Goal: Information Seeking & Learning: Learn about a topic

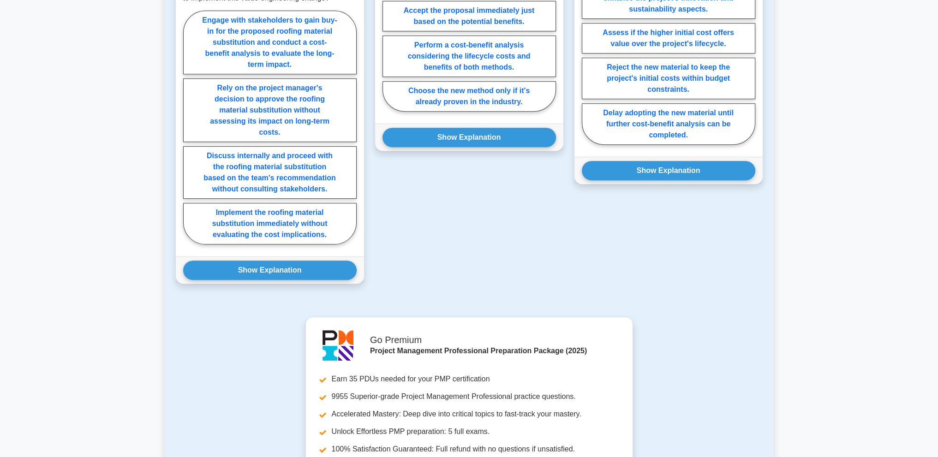
scroll to position [377, 0]
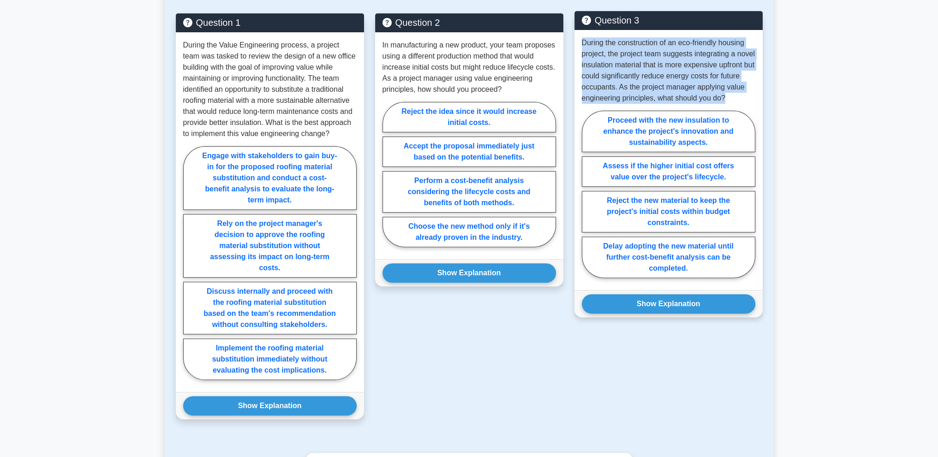
drag, startPoint x: 582, startPoint y: 44, endPoint x: 613, endPoint y: 108, distance: 71.2
click at [613, 104] on p "During the construction of an eco-friendly housing project, the project team su…" at bounding box center [668, 70] width 173 height 66
copy p "During the construction of an eco-friendly housing project, the project team su…"
click at [607, 104] on p "During the construction of an eco-friendly housing project, the project team su…" at bounding box center [668, 70] width 173 height 66
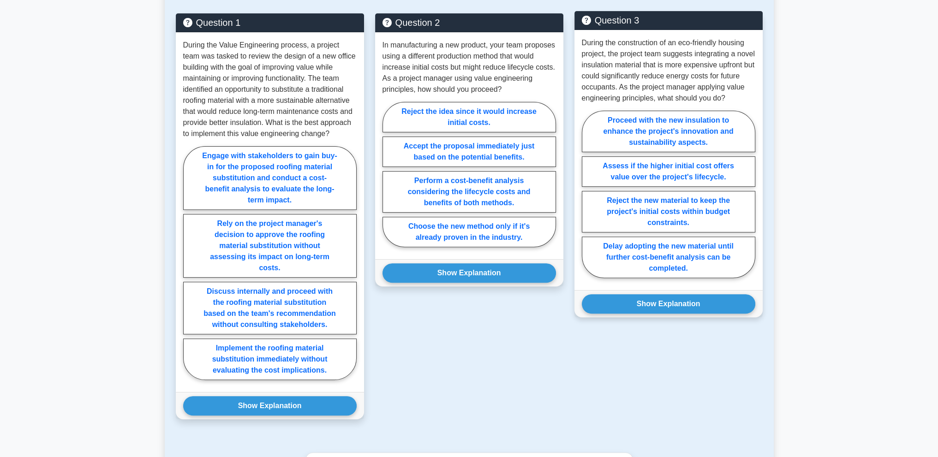
drag, startPoint x: 608, startPoint y: 130, endPoint x: 695, endPoint y: 111, distance: 89.2
click at [699, 114] on div "During the construction of an eco-friendly housing project, the project team su…" at bounding box center [668, 160] width 188 height 260
drag, startPoint x: 654, startPoint y: 100, endPoint x: 705, endPoint y: 266, distance: 174.1
click at [705, 261] on div "During the construction of an eco-friendly housing project, the project team su…" at bounding box center [668, 160] width 188 height 260
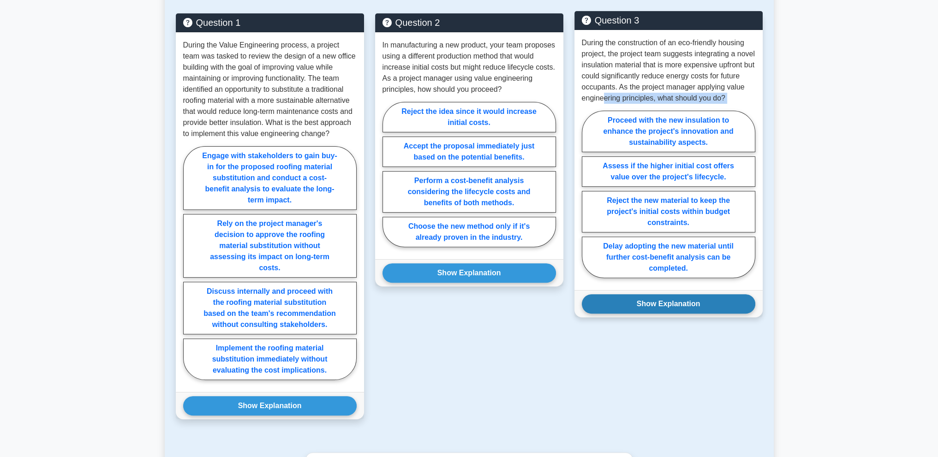
click at [711, 314] on button "Show Explanation" at bounding box center [668, 303] width 173 height 19
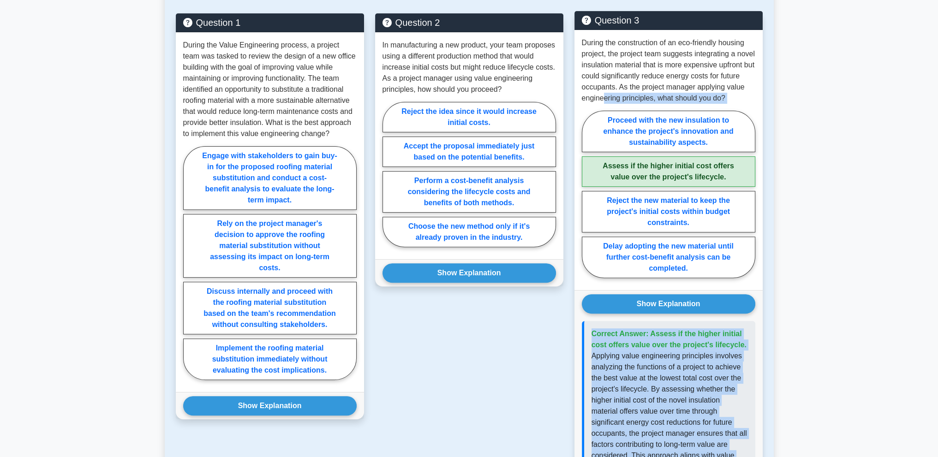
click at [695, 361] on p "Applying value engineering principles involves analyzing the functions of a pro…" at bounding box center [669, 423] width 156 height 144
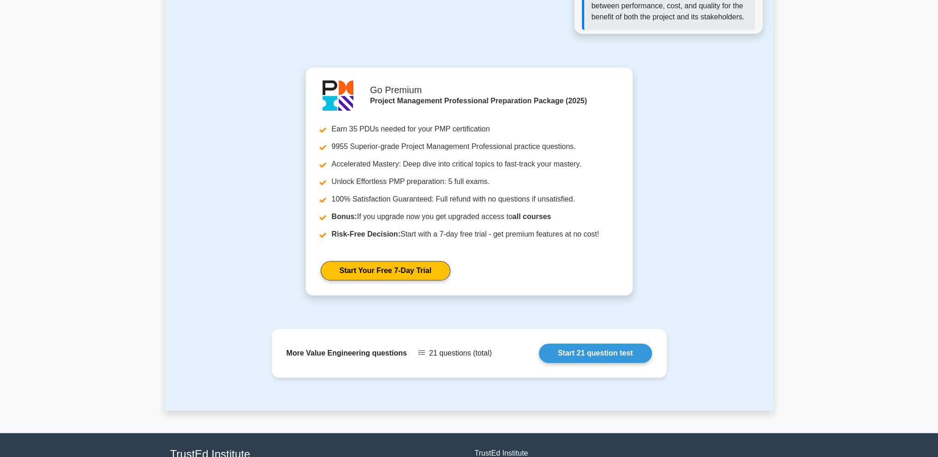
scroll to position [938, 0]
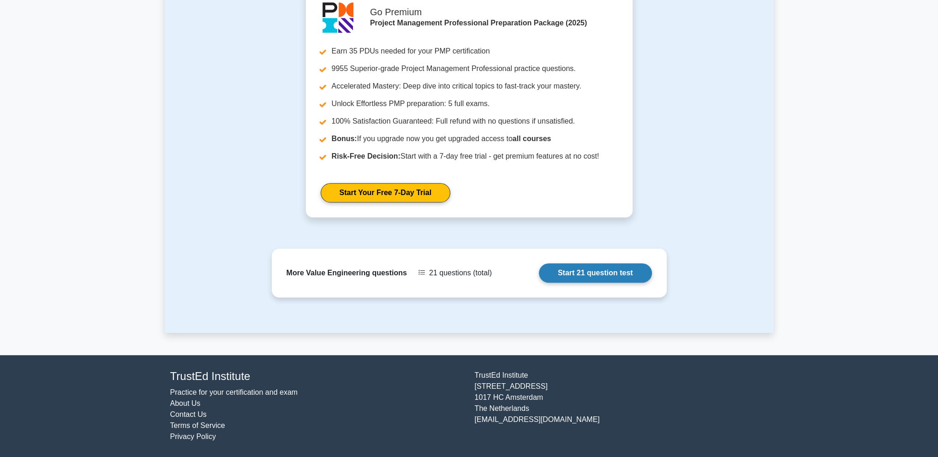
click at [539, 274] on link "Start 21 question test" at bounding box center [595, 272] width 113 height 19
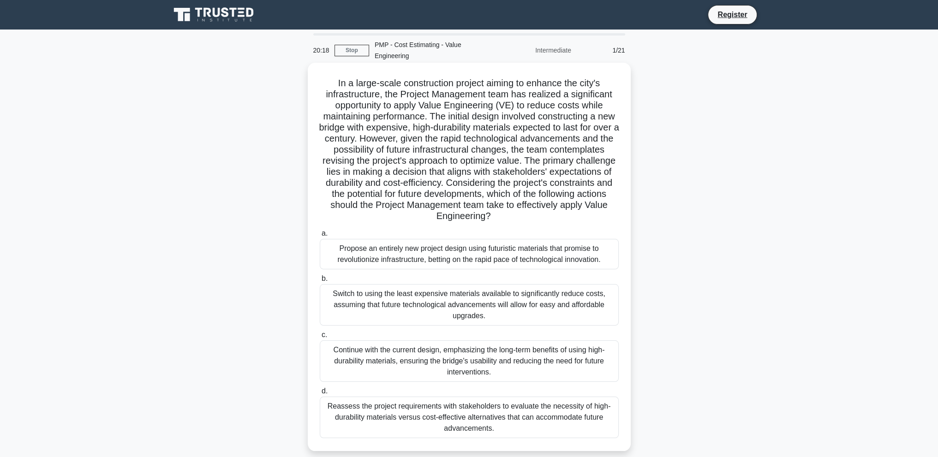
drag, startPoint x: 330, startPoint y: 80, endPoint x: 571, endPoint y: 217, distance: 277.0
click at [571, 217] on h5 "In a large-scale construction project aiming to enhance the city's infrastructu…" at bounding box center [469, 149] width 301 height 145
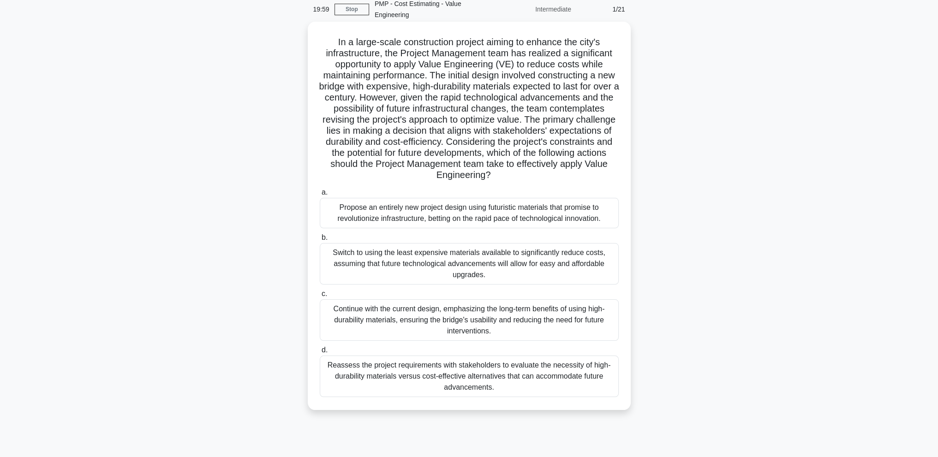
click at [575, 324] on div "Continue with the current design, emphasizing the long-term benefits of using h…" at bounding box center [469, 320] width 299 height 42
click at [320, 297] on input "c. Continue with the current design, emphasizing the long-term benefits of usin…" at bounding box center [320, 294] width 0 height 6
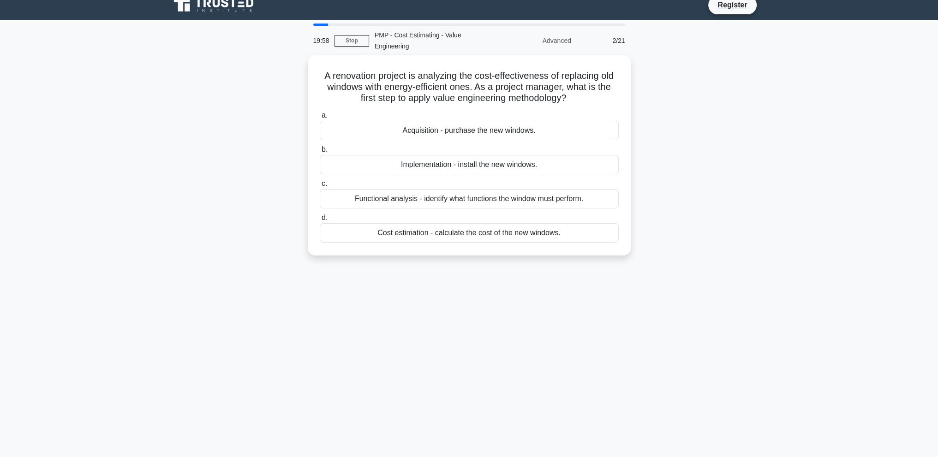
scroll to position [0, 0]
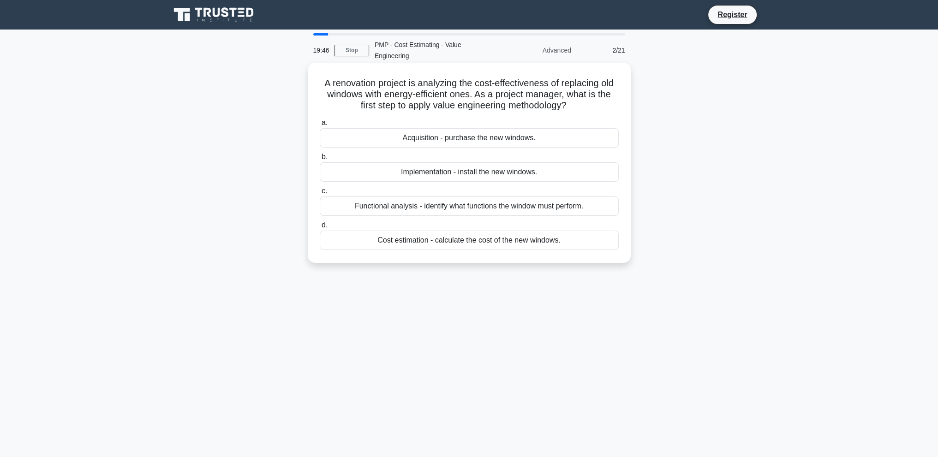
click at [482, 206] on div "Functional analysis - identify what functions the window must perform." at bounding box center [469, 206] width 299 height 19
click at [320, 194] on input "c. Functional analysis - identify what functions the window must perform." at bounding box center [320, 191] width 0 height 6
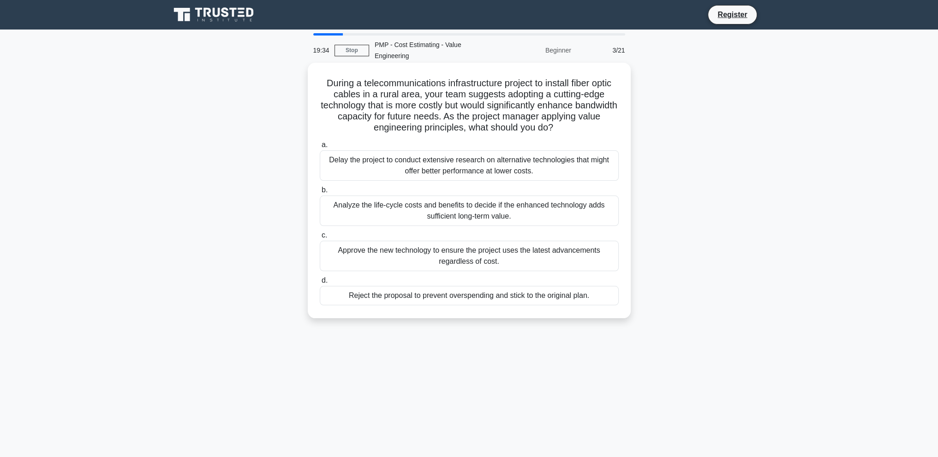
click at [482, 204] on div "Analyze the life-cycle costs and benefits to decide if the enhanced technology …" at bounding box center [469, 211] width 299 height 30
click at [320, 193] on input "b. Analyze the life-cycle costs and benefits to decide if the enhanced technolo…" at bounding box center [320, 190] width 0 height 6
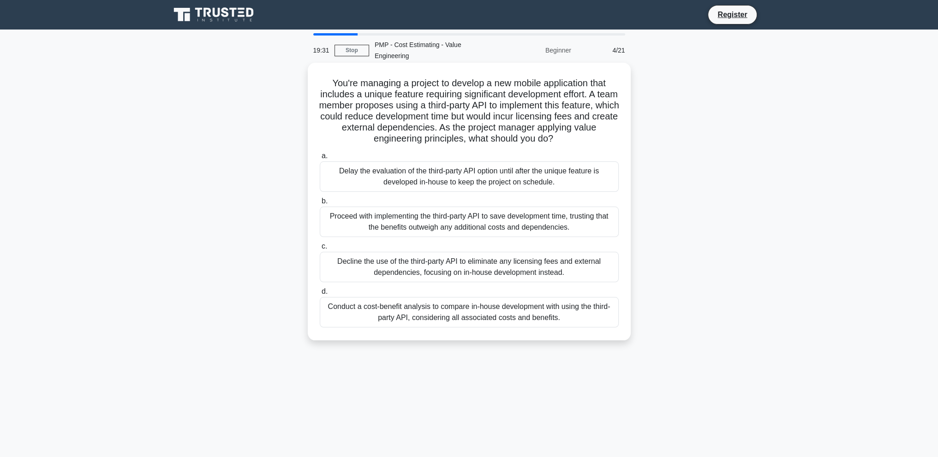
click at [483, 328] on div "Conduct a cost-benefit analysis to compare in-house development with using the …" at bounding box center [469, 312] width 299 height 30
click at [320, 295] on input "d. Conduct a cost-benefit analysis to compare in-house development with using t…" at bounding box center [320, 292] width 0 height 6
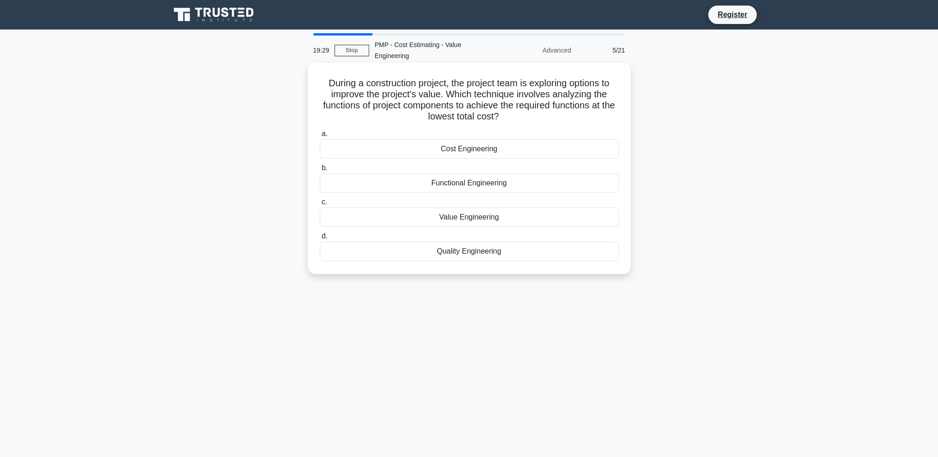
click at [474, 224] on div "Value Engineering" at bounding box center [469, 217] width 299 height 19
click at [320, 205] on input "c. Value Engineering" at bounding box center [320, 202] width 0 height 6
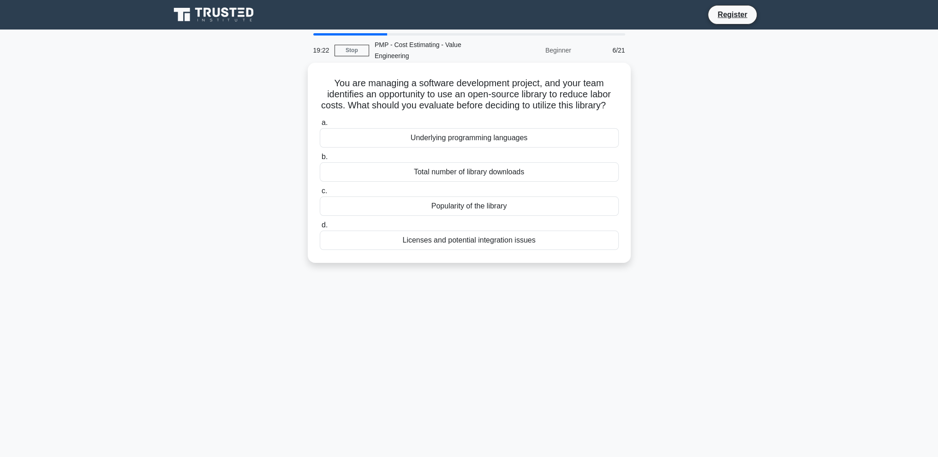
click at [478, 216] on div "Popularity of the library" at bounding box center [469, 206] width 299 height 19
click at [320, 194] on input "c. Popularity of the library" at bounding box center [320, 191] width 0 height 6
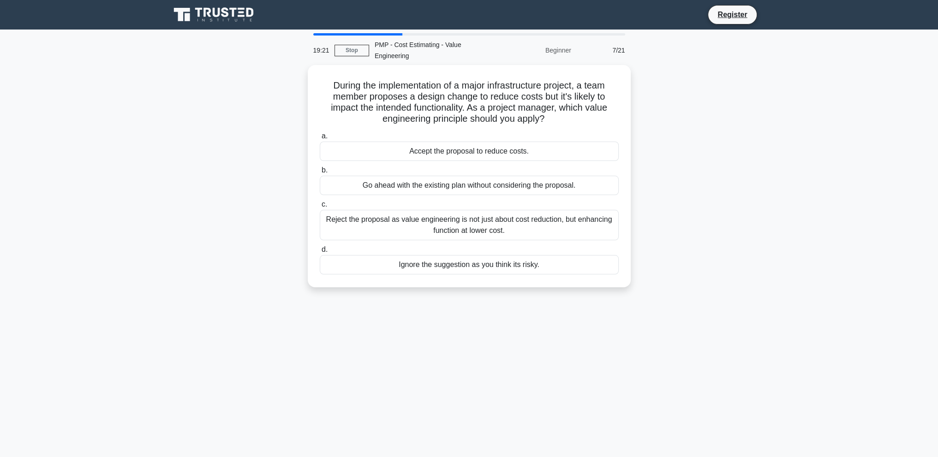
click at [478, 221] on div "Reject the proposal as value engineering is not just about cost reduction, but …" at bounding box center [469, 225] width 299 height 30
click at [320, 208] on input "c. Reject the proposal as value engineering is not just about cost reduction, b…" at bounding box center [320, 205] width 0 height 6
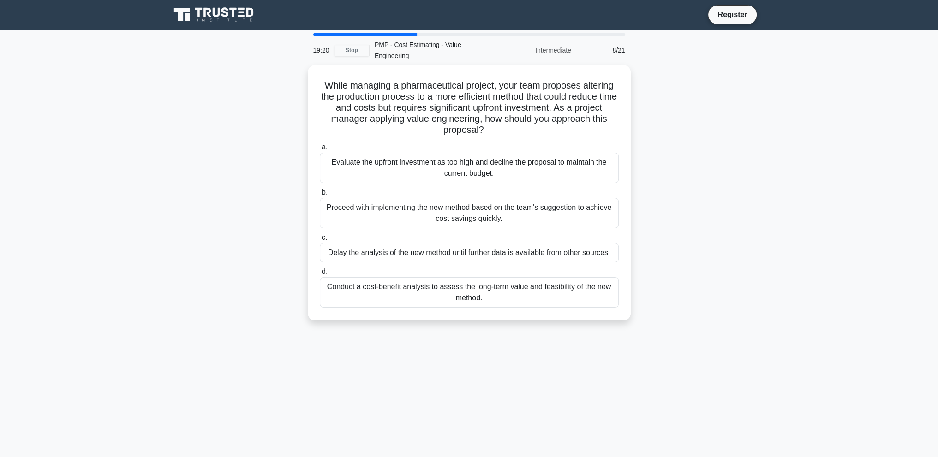
click at [478, 221] on div "Proceed with implementing the new method based on the team's suggestion to achi…" at bounding box center [469, 213] width 299 height 30
click at [320, 196] on input "b. Proceed with implementing the new method based on the team's suggestion to a…" at bounding box center [320, 193] width 0 height 6
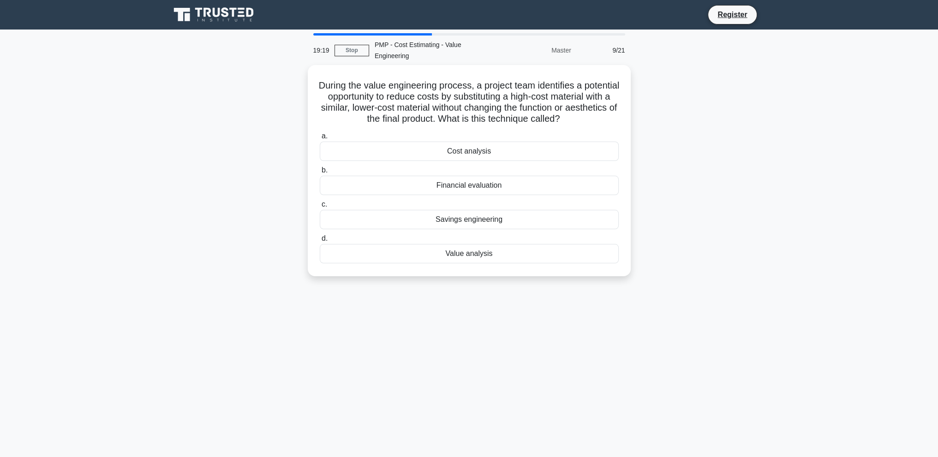
click at [478, 221] on div "Savings engineering" at bounding box center [469, 219] width 299 height 19
click at [320, 208] on input "c. Savings engineering" at bounding box center [320, 205] width 0 height 6
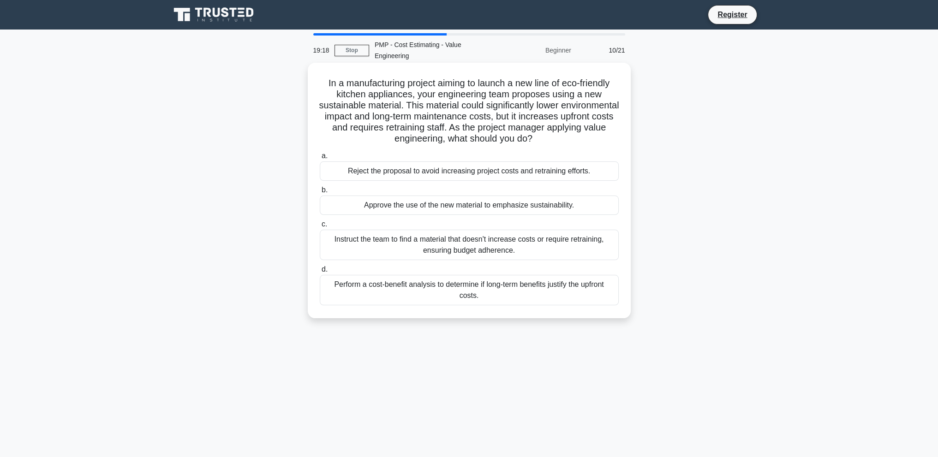
click at [480, 225] on label "c. Instruct the team to find a material that doesn't increase costs or require …" at bounding box center [469, 240] width 299 height 42
click at [320, 225] on input "c. Instruct the team to find a material that doesn't increase costs or require …" at bounding box center [320, 224] width 0 height 6
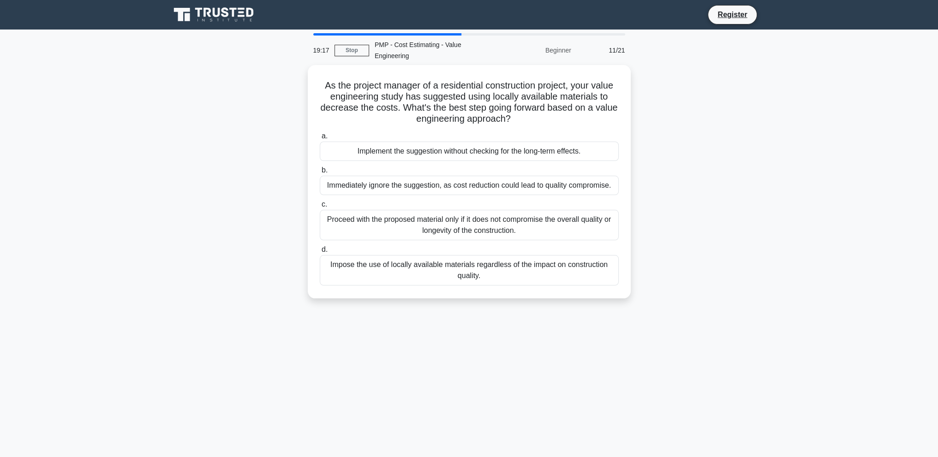
click at [480, 225] on div "Proceed with the proposed material only if it does not compromise the overall q…" at bounding box center [469, 225] width 299 height 30
click at [320, 208] on input "c. Proceed with the proposed material only if it does not compromise the overal…" at bounding box center [320, 205] width 0 height 6
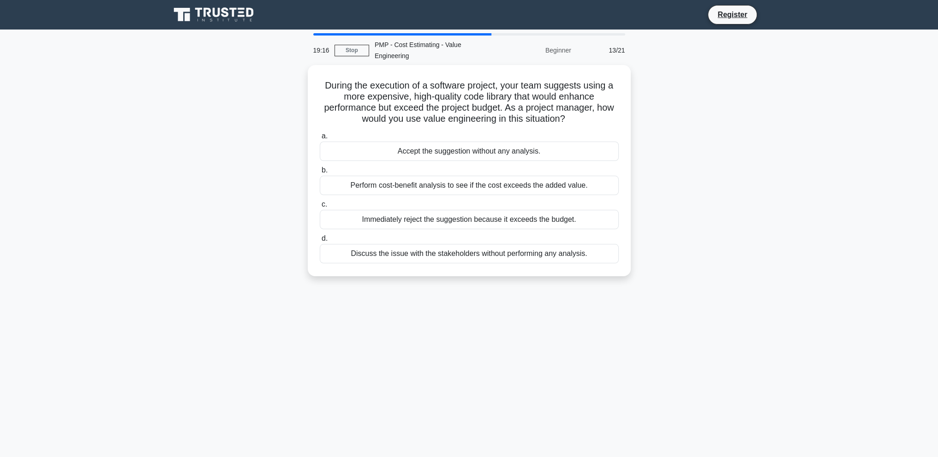
click at [480, 225] on div "Immediately reject the suggestion because it exceeds the budget." at bounding box center [469, 219] width 299 height 19
click at [320, 208] on input "c. Immediately reject the suggestion because it exceeds the budget." at bounding box center [320, 205] width 0 height 6
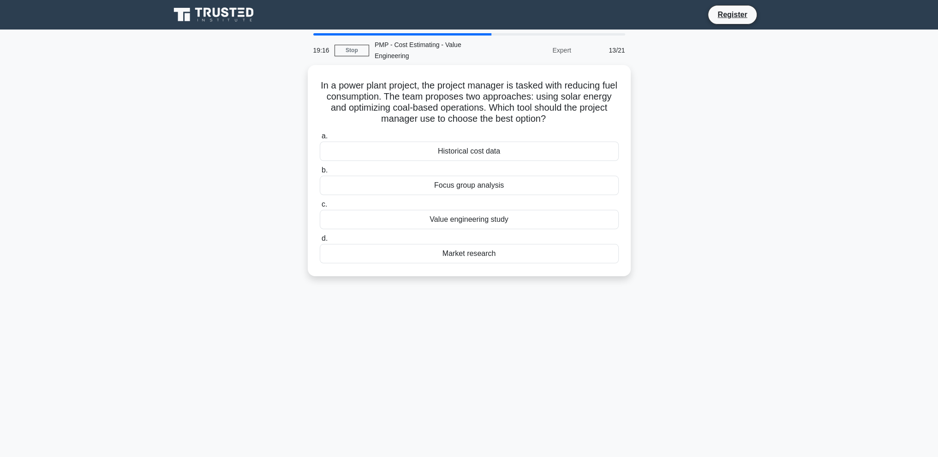
click at [480, 225] on div "Value engineering study" at bounding box center [469, 219] width 299 height 19
click at [320, 208] on input "c. Value engineering study" at bounding box center [320, 205] width 0 height 6
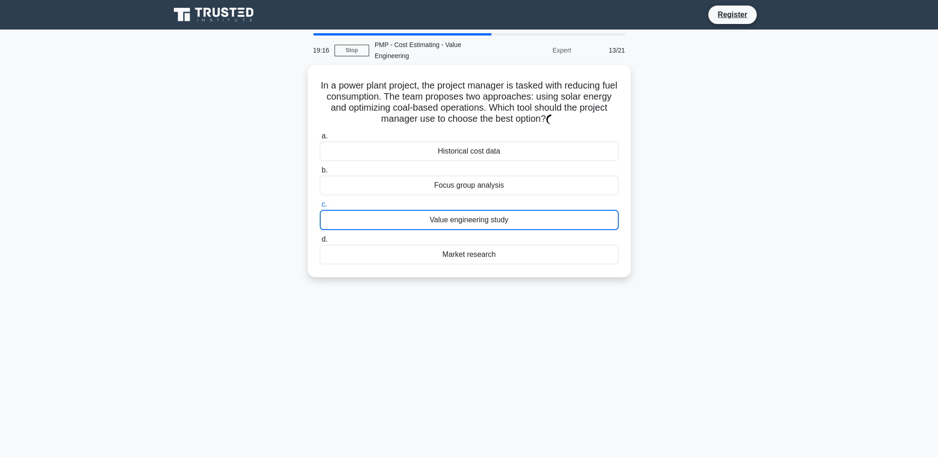
click at [480, 225] on div "Value engineering study" at bounding box center [469, 220] width 299 height 20
click at [320, 208] on input "c. Value engineering study" at bounding box center [320, 205] width 0 height 6
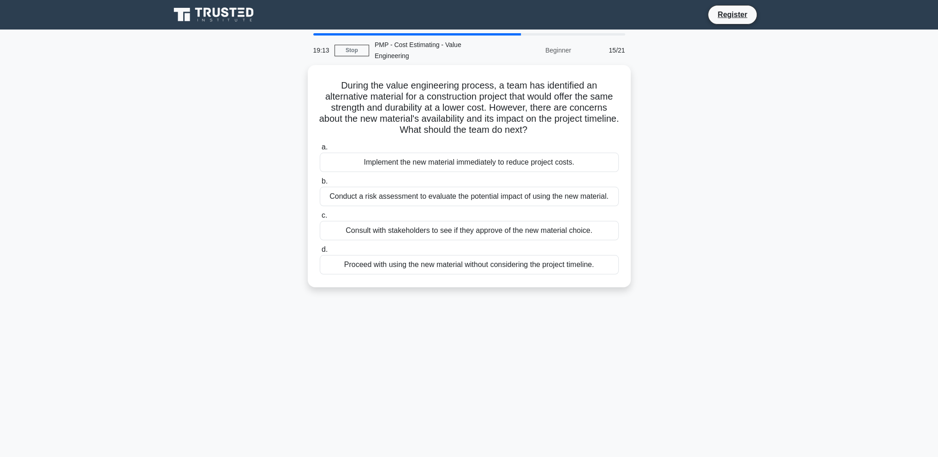
click at [480, 225] on div "Consult with stakeholders to see if they approve of the new material choice." at bounding box center [469, 230] width 299 height 19
click at [320, 219] on input "c. Consult with stakeholders to see if they approve of the new material choice." at bounding box center [320, 216] width 0 height 6
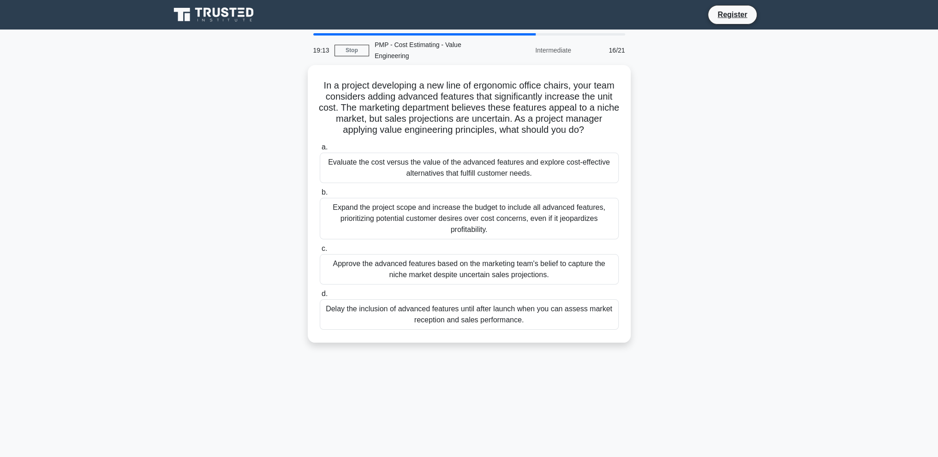
click at [480, 225] on div "Expand the project scope and increase the budget to include all advanced featur…" at bounding box center [469, 219] width 299 height 42
click at [320, 196] on input "b. Expand the project scope and increase the budget to include all advanced fea…" at bounding box center [320, 193] width 0 height 6
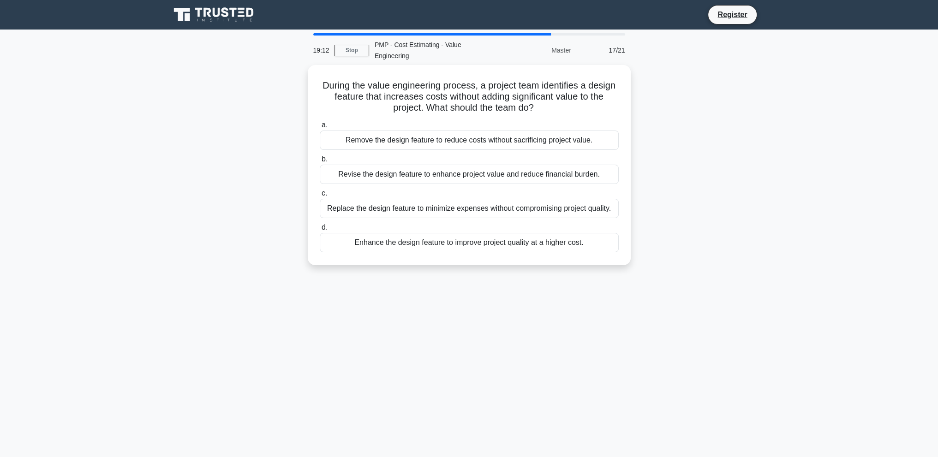
click at [480, 225] on label "d. Enhance the design feature to improve project quality at a higher cost." at bounding box center [469, 237] width 299 height 30
click at [320, 225] on input "d. Enhance the design feature to improve project quality at a higher cost." at bounding box center [320, 228] width 0 height 6
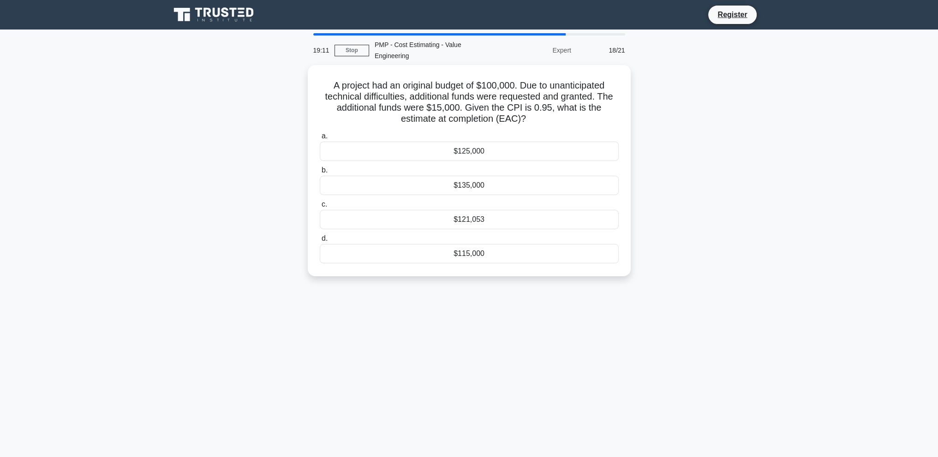
click at [480, 225] on div "$121,053" at bounding box center [469, 219] width 299 height 19
click at [320, 208] on input "c. $121,053" at bounding box center [320, 205] width 0 height 6
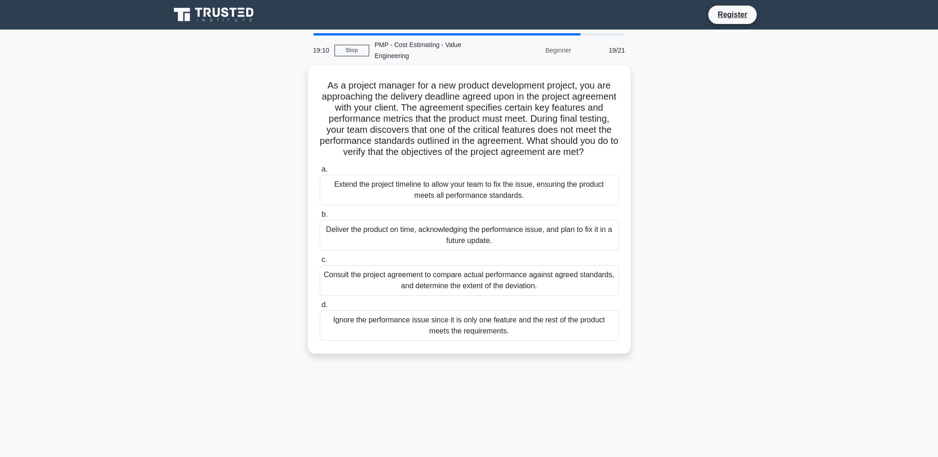
click at [480, 225] on label "b. Deliver the product on time, acknowledging the performance issue, and plan t…" at bounding box center [469, 230] width 299 height 42
click at [320, 218] on input "b. Deliver the product on time, acknowledging the performance issue, and plan t…" at bounding box center [320, 215] width 0 height 6
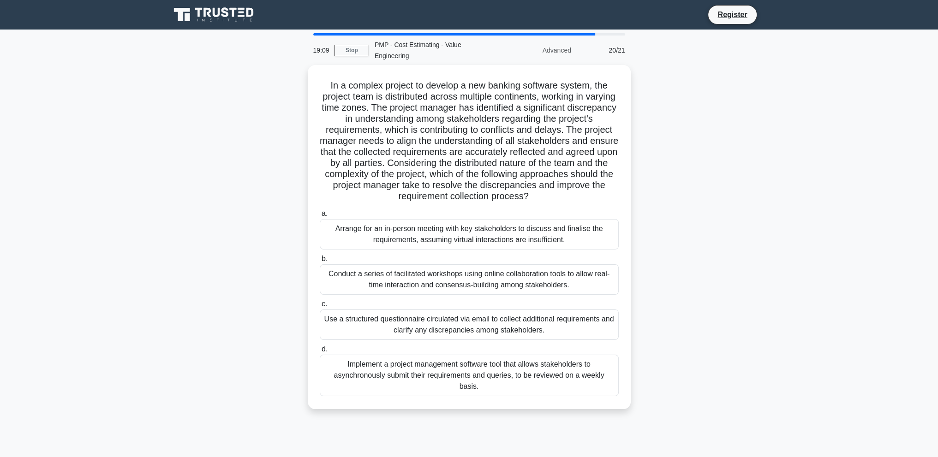
click at [480, 225] on div "Arrange for an in-person meeting with key stakeholders to discuss and finalise …" at bounding box center [469, 234] width 299 height 30
click at [320, 217] on input "a. Arrange for an in-person meeting with key stakeholders to discuss and finali…" at bounding box center [320, 214] width 0 height 6
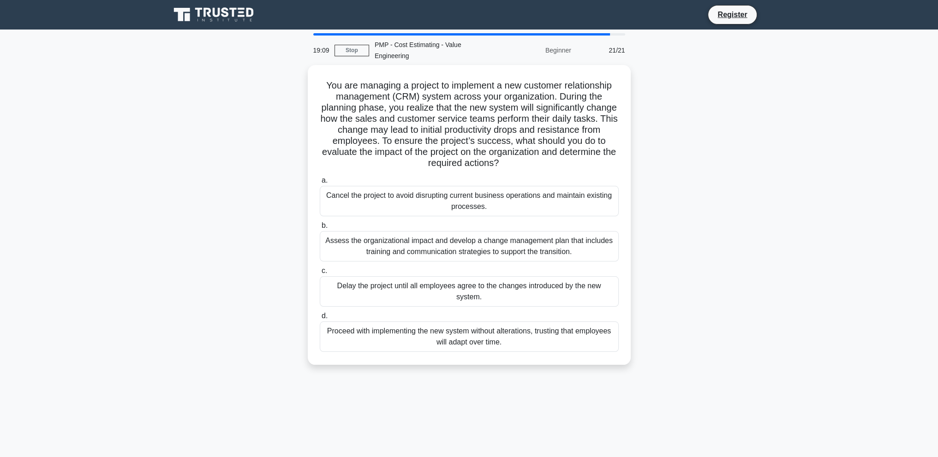
click at [480, 225] on label "b. Assess the organizational impact and develop a change management plan that i…" at bounding box center [469, 241] width 299 height 42
click at [320, 225] on input "b. Assess the organizational impact and develop a change management plan that i…" at bounding box center [320, 226] width 0 height 6
